Goal: Information Seeking & Learning: Learn about a topic

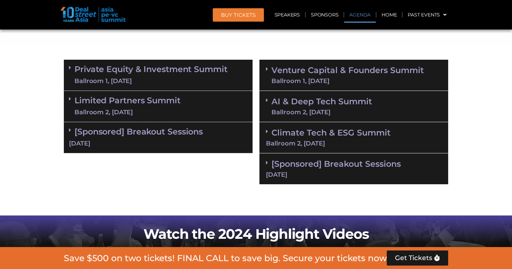
click at [200, 83] on div "Ballroom 1, [DATE]" at bounding box center [150, 81] width 153 height 9
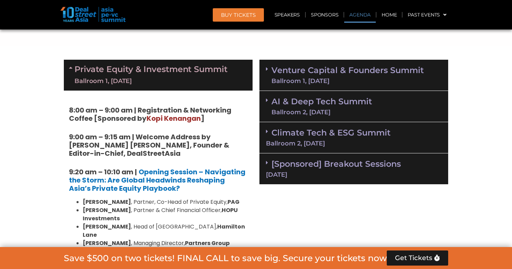
scroll to position [447, 0]
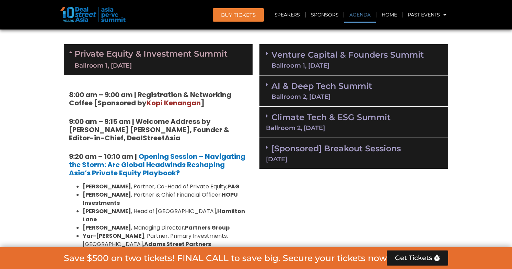
click at [212, 55] on link "Private Equity & Investment Summit Ballroom 1, [DATE]" at bounding box center [150, 59] width 153 height 21
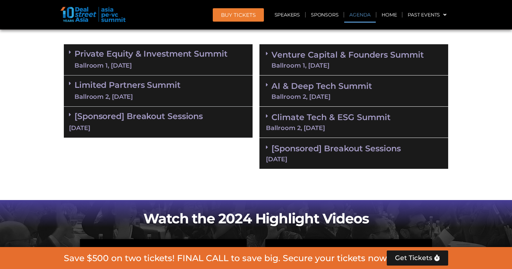
click at [171, 91] on link "Limited Partners [GEOGRAPHIC_DATA] 2, [DATE]" at bounding box center [127, 91] width 106 height 21
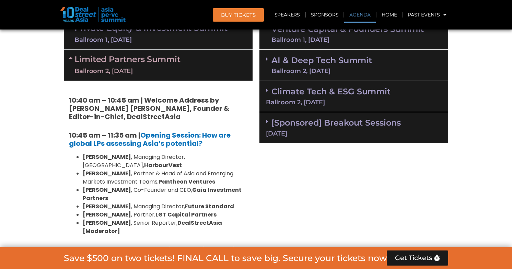
scroll to position [452, 0]
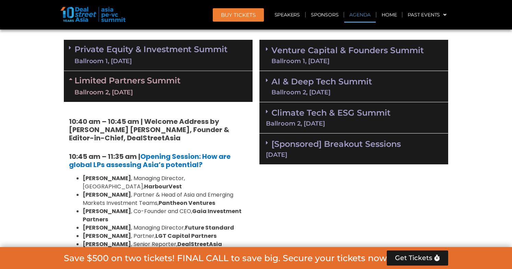
click at [170, 58] on div "Ballroom 1, [DATE]" at bounding box center [150, 61] width 153 height 9
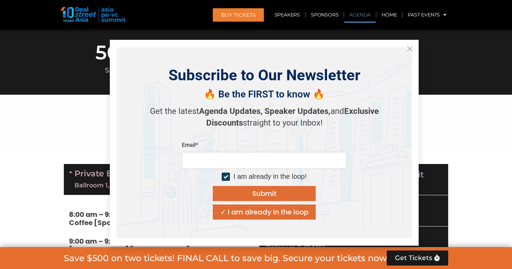
scroll to position [239, 0]
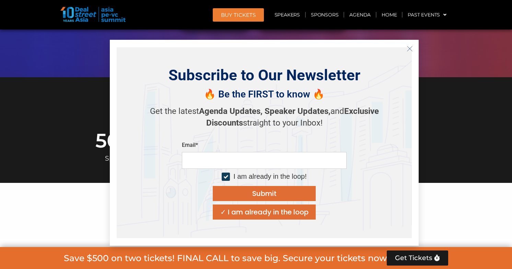
click at [405, 50] on button "Close" at bounding box center [409, 48] width 11 height 11
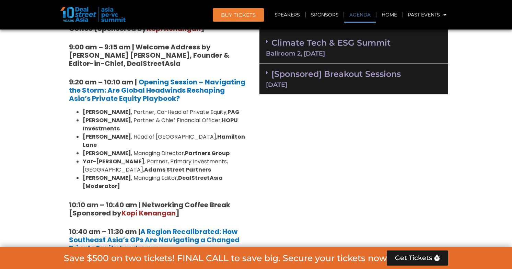
scroll to position [418, 0]
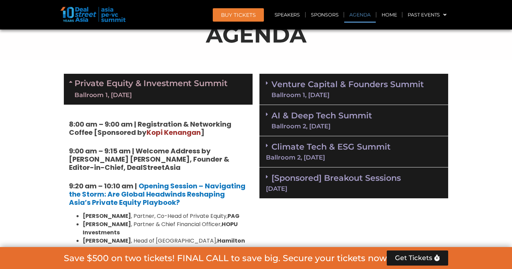
click at [183, 87] on link "Private Equity & Investment Summit Ballroom 1, 10 Sept" at bounding box center [150, 89] width 153 height 21
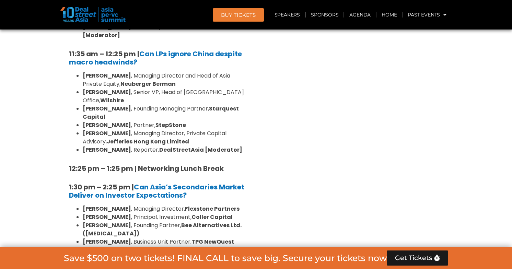
scroll to position [747, 0]
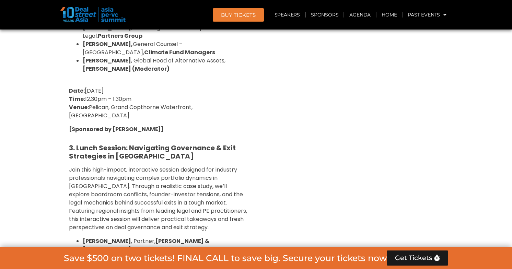
scroll to position [1611, 0]
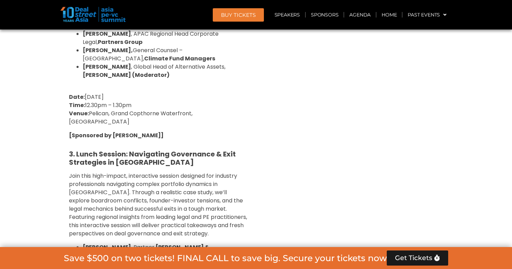
click at [189, 172] on span "Join this high-impact, interactive session designed for industry professionals …" at bounding box center [158, 205] width 178 height 66
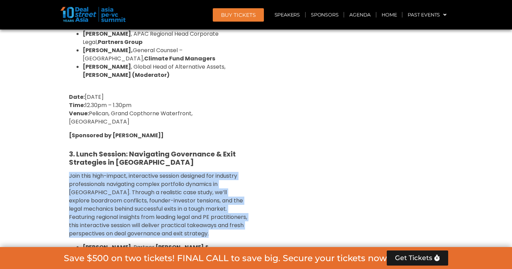
click at [176, 172] on span "Join this high-impact, interactive session designed for industry professionals …" at bounding box center [158, 205] width 178 height 66
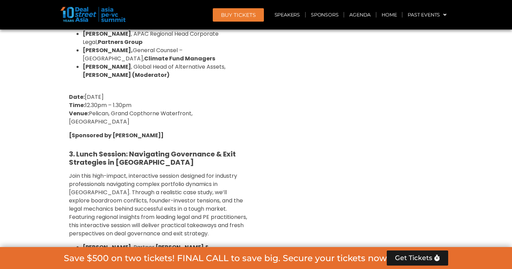
click at [176, 172] on span "Join this high-impact, interactive session designed for industry professionals …" at bounding box center [158, 205] width 178 height 66
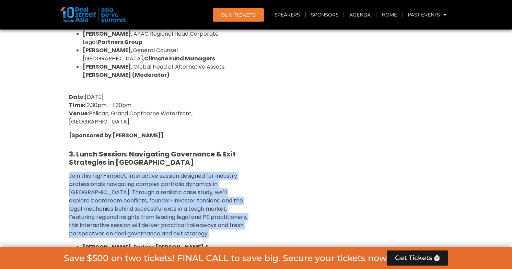
click at [197, 172] on span "Join this high-impact, interactive session designed for industry professionals …" at bounding box center [158, 205] width 178 height 66
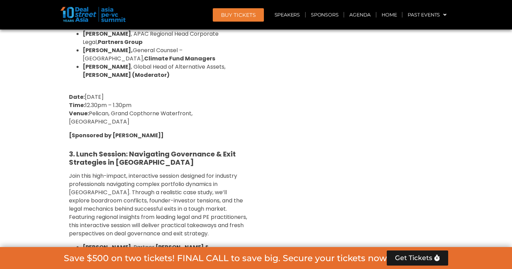
click at [197, 172] on span "Join this high-impact, interactive session designed for industry professionals …" at bounding box center [158, 205] width 178 height 66
